Goal: Task Accomplishment & Management: Manage account settings

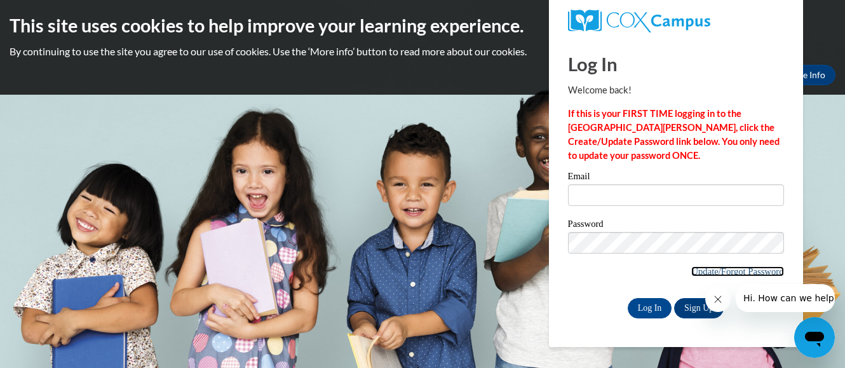
click at [732, 270] on link "Update/Forgot Password" at bounding box center [737, 271] width 92 height 10
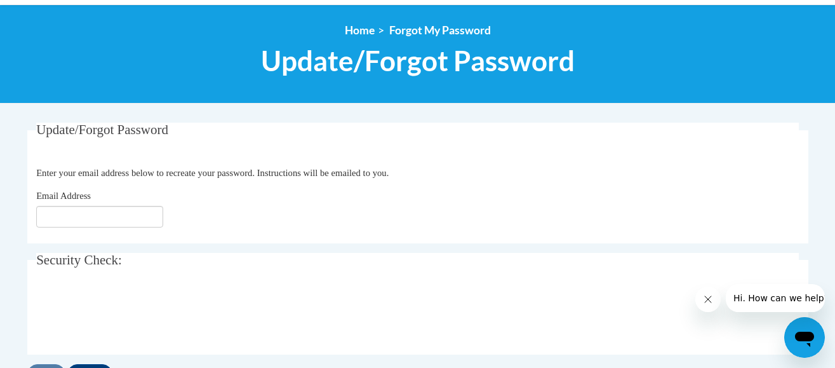
scroll to position [142, 0]
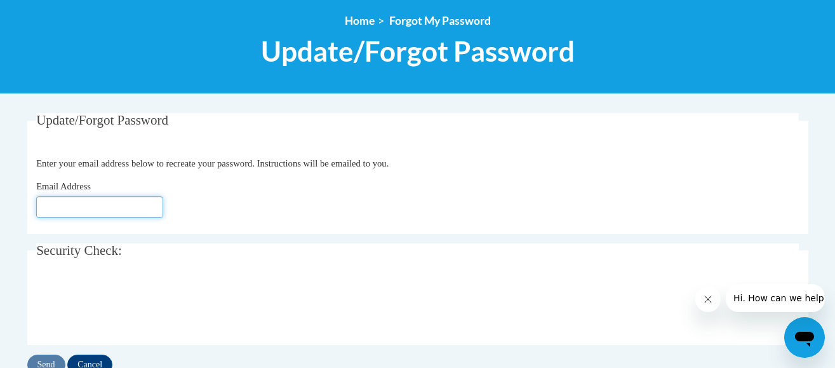
click at [126, 206] on input "Email Address" at bounding box center [99, 207] width 127 height 22
type input "[EMAIL_ADDRESS][DOMAIN_NAME]"
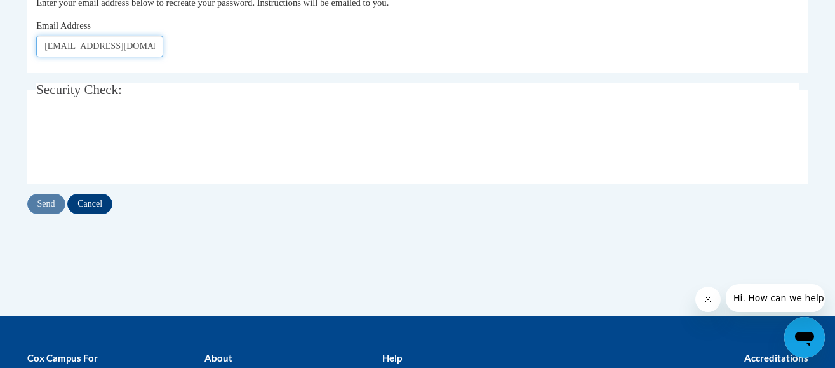
scroll to position [306, 0]
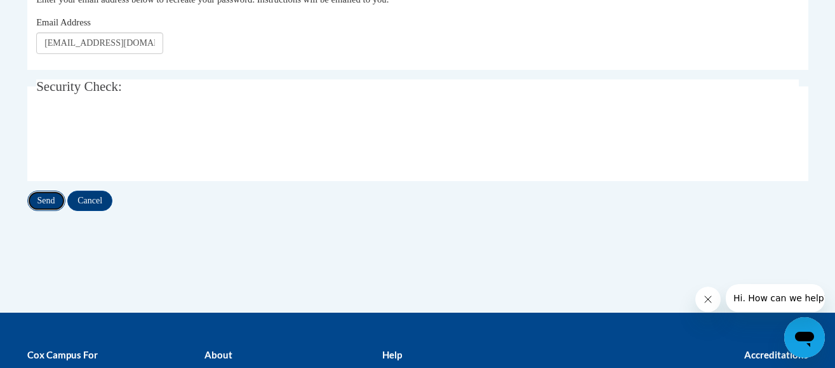
click at [41, 203] on input "Send" at bounding box center [46, 201] width 38 height 20
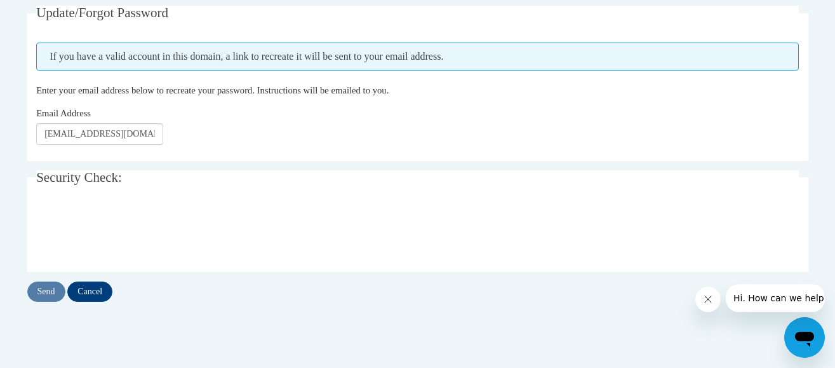
scroll to position [258, 0]
